Goal: Transaction & Acquisition: Purchase product/service

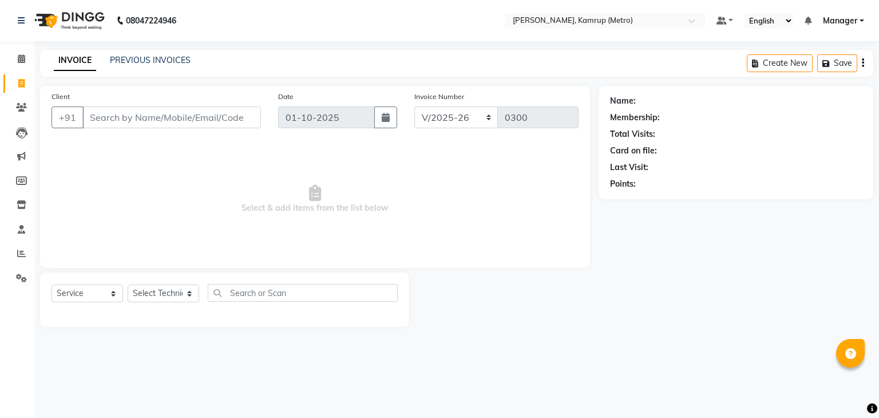
select select "7190"
select select "service"
click at [193, 295] on select "Select Technician IMLI AO Manager" at bounding box center [164, 293] width 72 height 18
select select "62339"
click at [128, 285] on select "Select Technician IMLI AO Manager" at bounding box center [164, 293] width 72 height 18
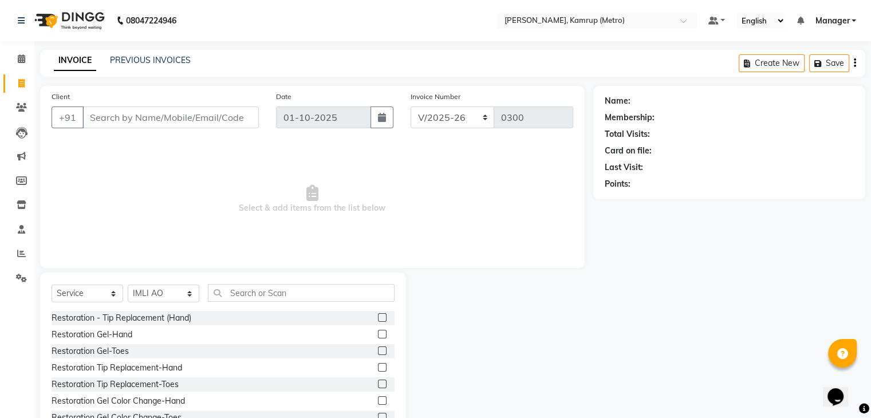
click at [304, 283] on div "Select Service Product Membership Package Voucher Prepaid Gift Card Select Tech…" at bounding box center [223, 356] width 366 height 169
drag, startPoint x: 303, startPoint y: 284, endPoint x: 304, endPoint y: 294, distance: 9.8
click at [304, 294] on input "text" at bounding box center [301, 293] width 187 height 18
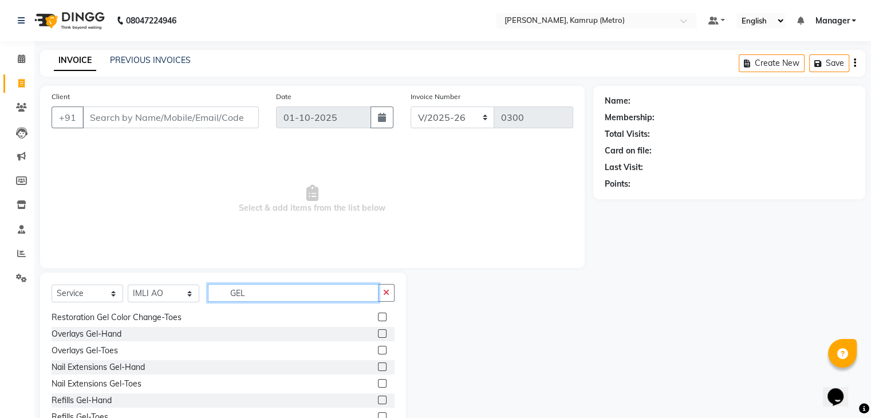
scroll to position [51, 0]
type input "GEL"
click at [378, 365] on label at bounding box center [382, 366] width 9 height 9
click at [378, 365] on input "checkbox" at bounding box center [381, 366] width 7 height 7
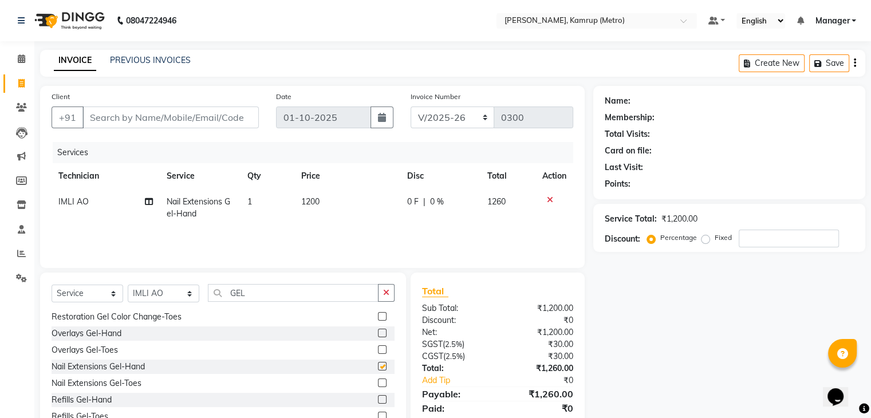
checkbox input "false"
drag, startPoint x: 266, startPoint y: 282, endPoint x: 274, endPoint y: 299, distance: 18.7
click at [268, 286] on div "Select Service Product Membership Package Voucher Prepaid Gift Card Select Tech…" at bounding box center [223, 356] width 366 height 169
click at [274, 299] on input "GEL" at bounding box center [293, 293] width 171 height 18
type input "G"
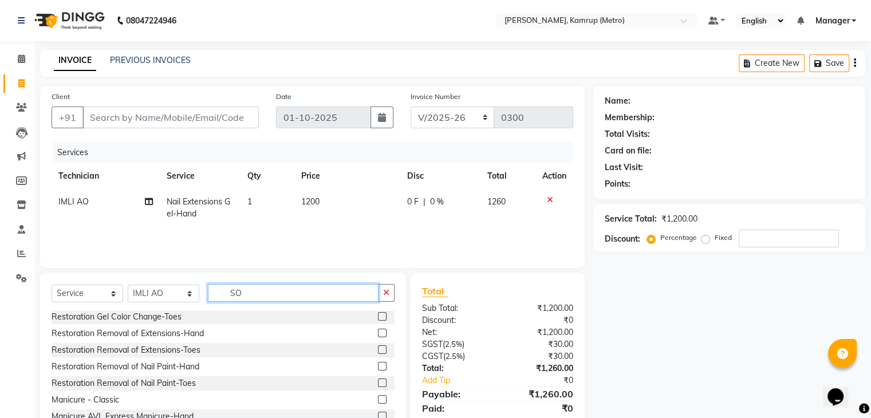
scroll to position [0, 0]
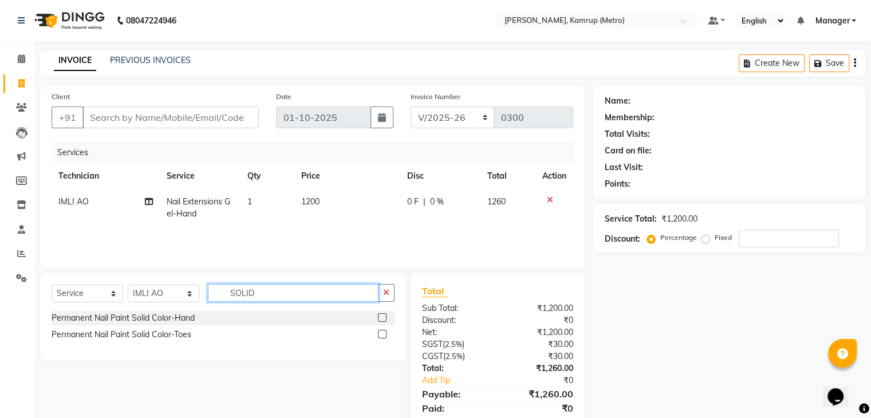
type input "SOLID"
click at [383, 320] on label at bounding box center [382, 317] width 9 height 9
click at [383, 320] on input "checkbox" at bounding box center [381, 317] width 7 height 7
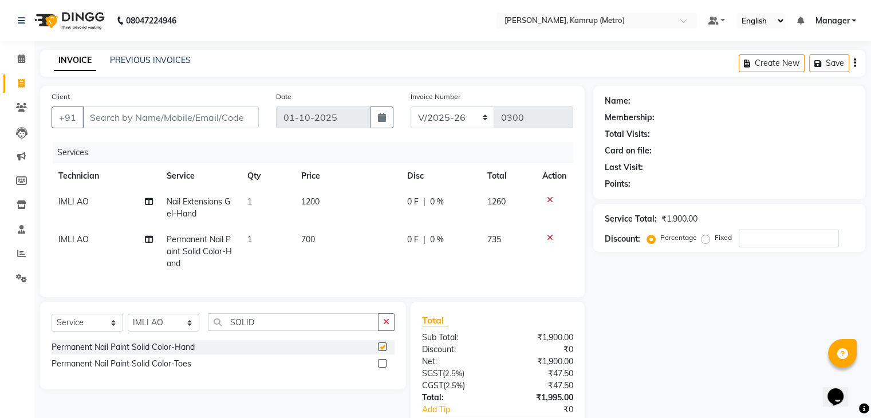
checkbox input "false"
click at [121, 121] on input "Client" at bounding box center [170, 117] width 176 height 22
click at [172, 118] on input "Client" at bounding box center [170, 117] width 176 height 22
type input "7"
type input "0"
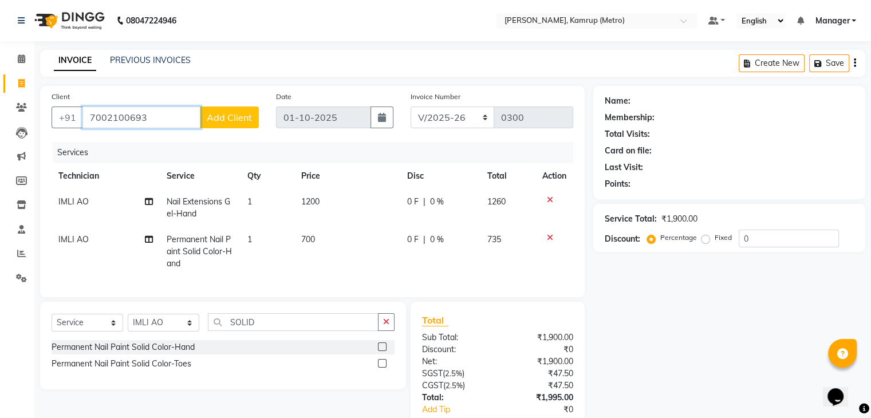
type input "7002100693"
click at [231, 124] on button "Add Client" at bounding box center [229, 117] width 59 height 22
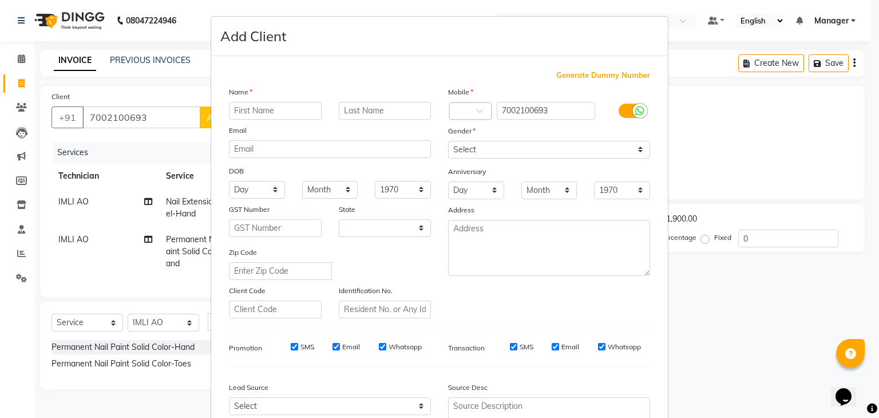
select select "21"
click at [294, 110] on input "text" at bounding box center [275, 111] width 93 height 18
type input "NILAKHI"
click at [393, 114] on input "text" at bounding box center [385, 111] width 93 height 18
type input "[PERSON_NAME]"
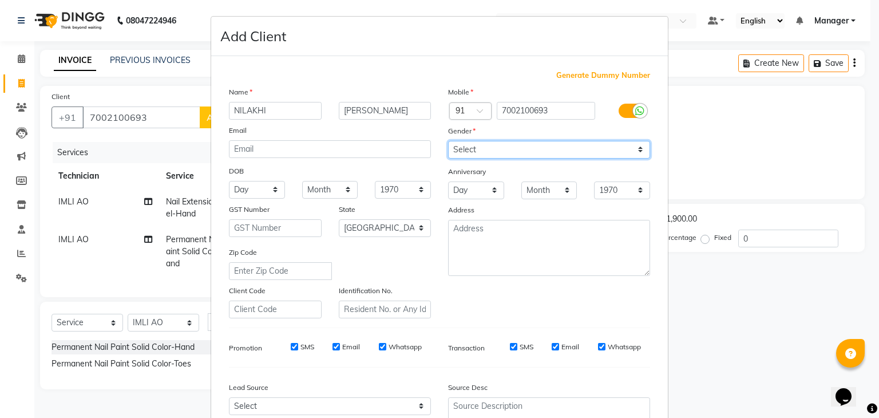
click at [607, 147] on select "Select [DEMOGRAPHIC_DATA] [DEMOGRAPHIC_DATA] Other Prefer Not To Say" at bounding box center [549, 150] width 202 height 18
select select "[DEMOGRAPHIC_DATA]"
click at [448, 141] on select "Select [DEMOGRAPHIC_DATA] [DEMOGRAPHIC_DATA] Other Prefer Not To Say" at bounding box center [549, 150] width 202 height 18
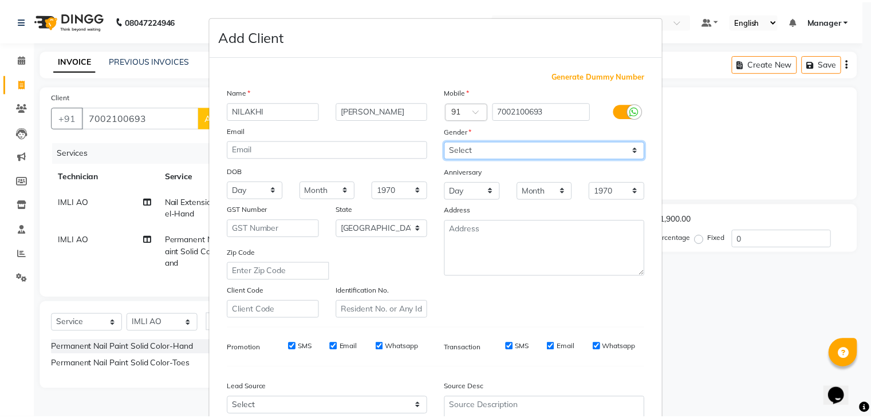
scroll to position [116, 0]
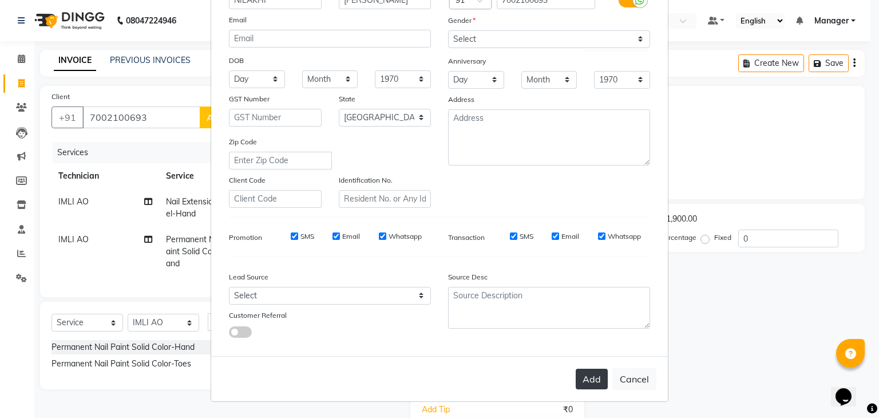
click at [591, 383] on button "Add" at bounding box center [592, 379] width 32 height 21
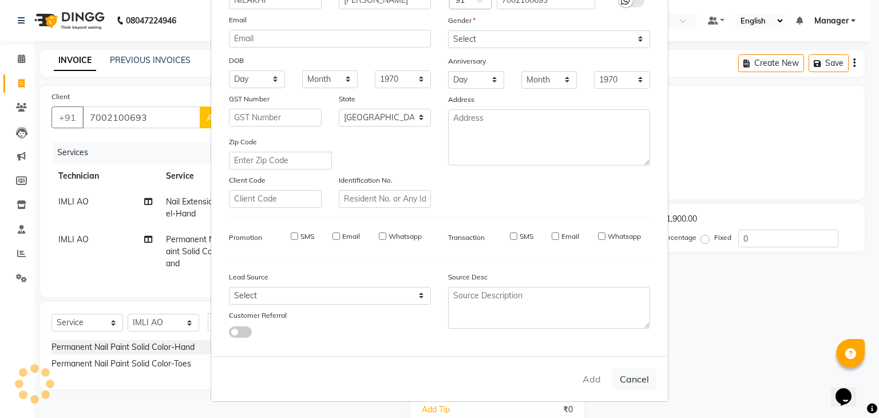
type input "70******93"
select select
select select "null"
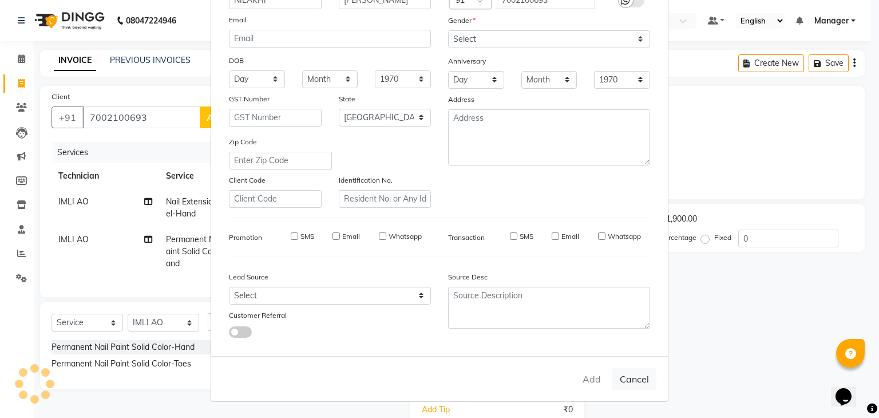
select select
checkbox input "false"
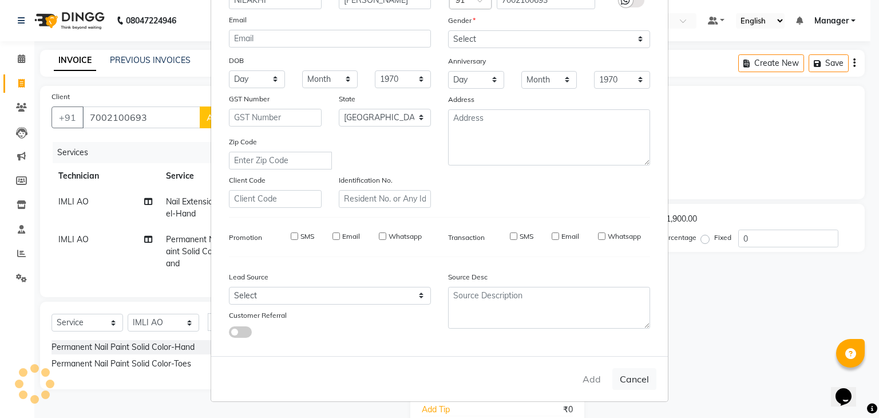
checkbox input "false"
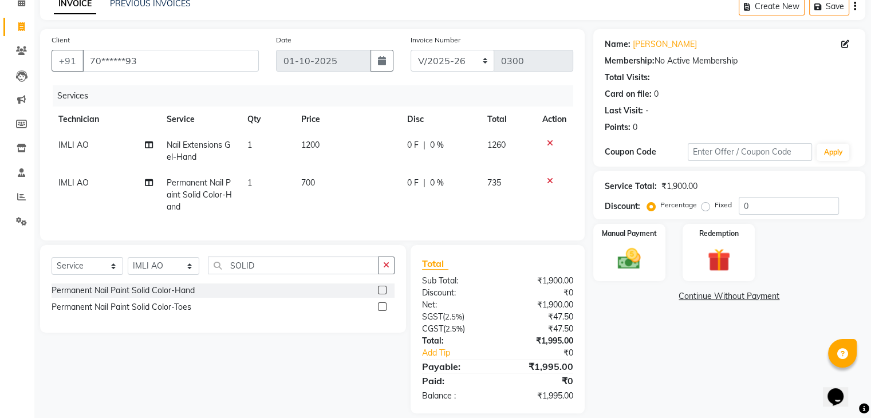
scroll to position [78, 0]
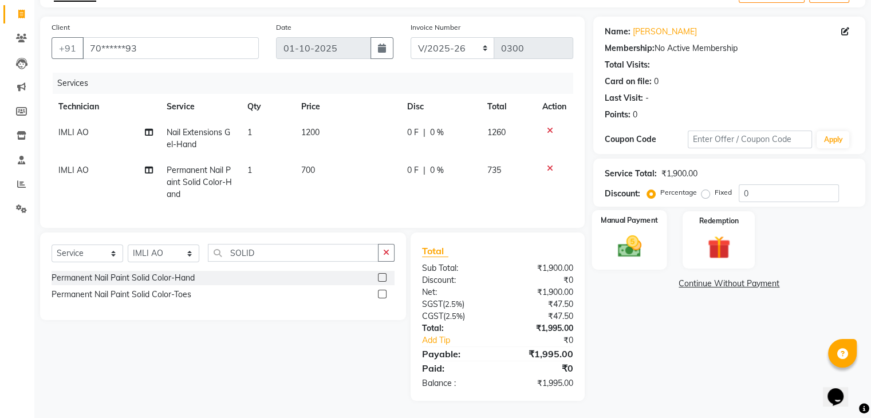
click at [618, 239] on img at bounding box center [629, 246] width 38 height 27
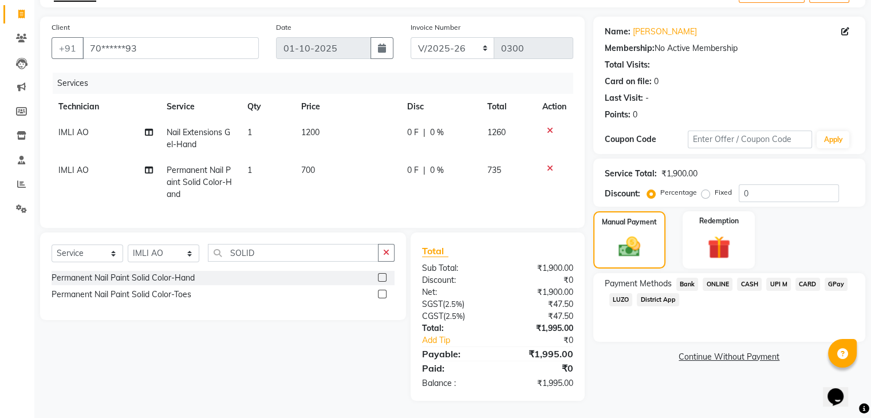
click at [718, 278] on span "ONLINE" at bounding box center [717, 284] width 30 height 13
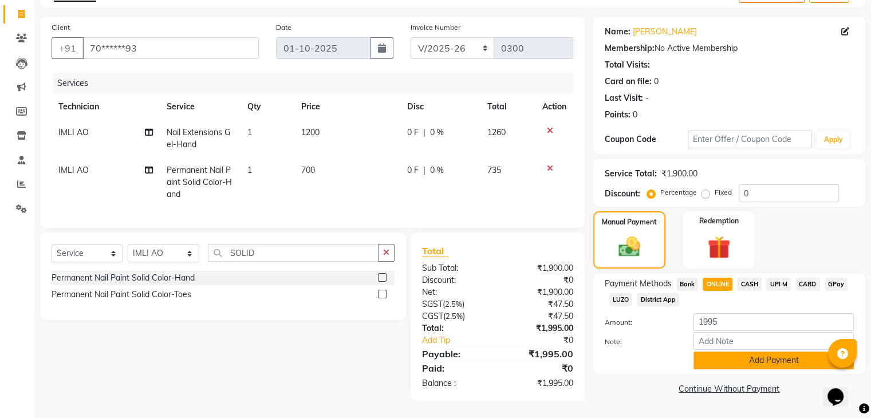
click at [746, 351] on button "Add Payment" at bounding box center [773, 360] width 160 height 18
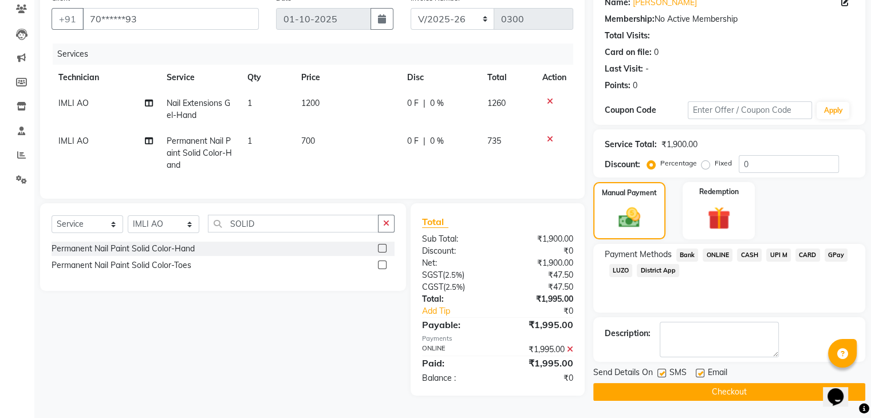
scroll to position [102, 0]
click at [737, 390] on button "Checkout" at bounding box center [729, 392] width 272 height 18
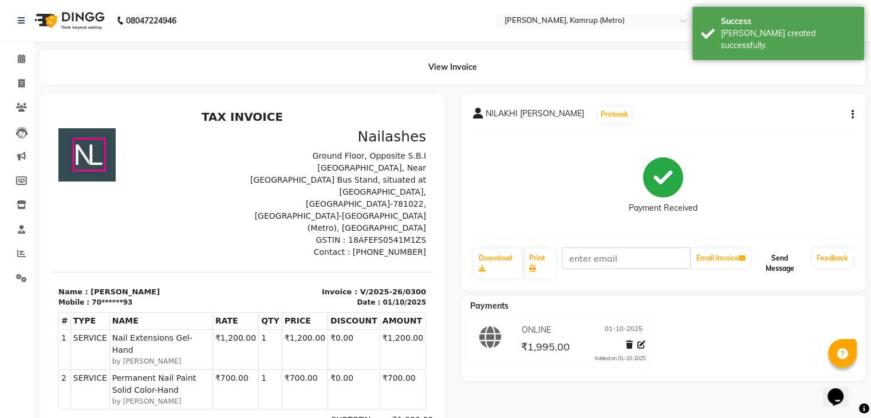
click at [785, 266] on button "Send Message" at bounding box center [779, 263] width 56 height 30
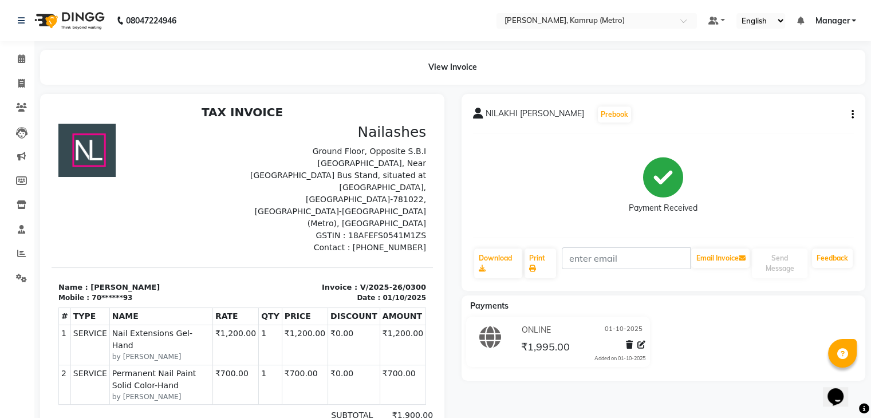
scroll to position [9, 0]
